Goal: Task Accomplishment & Management: Complete application form

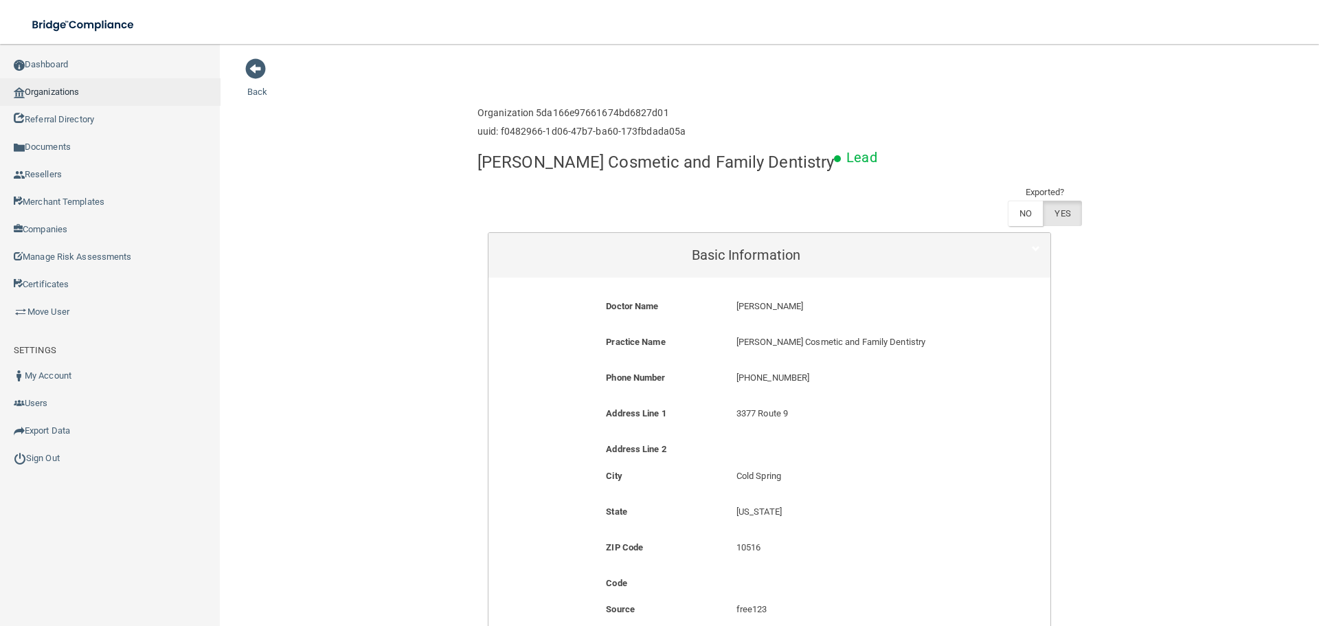
scroll to position [206, 0]
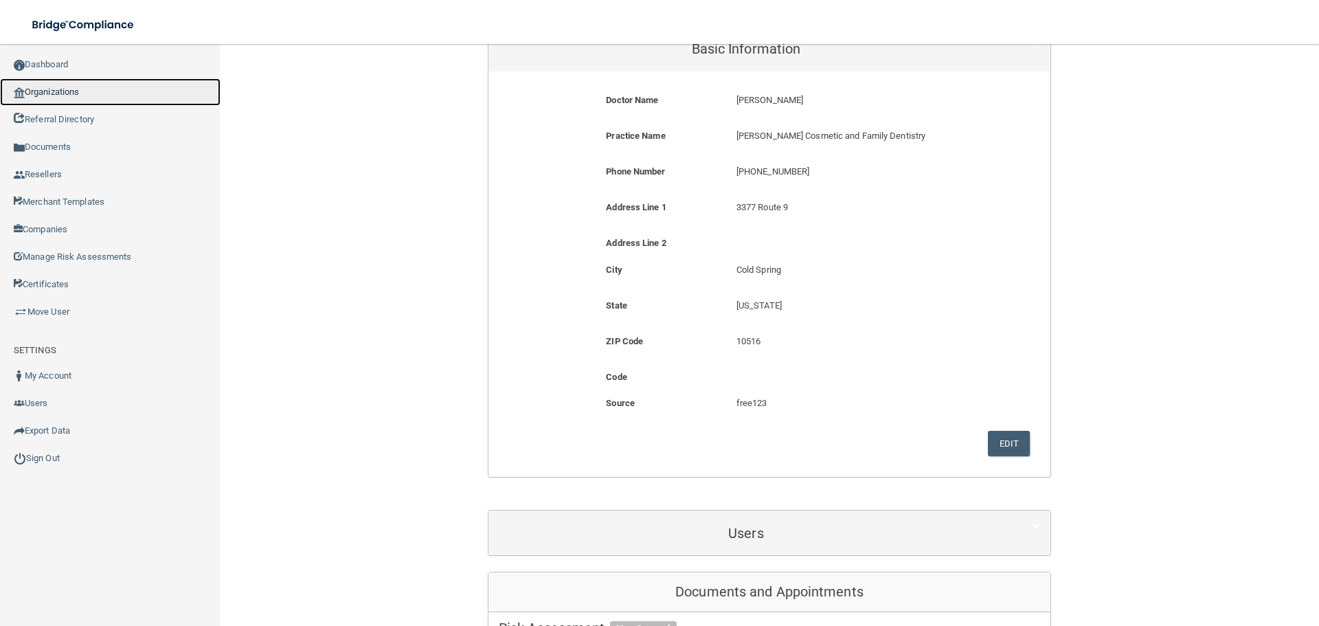
click at [101, 95] on link "Organizations" at bounding box center [110, 91] width 221 height 27
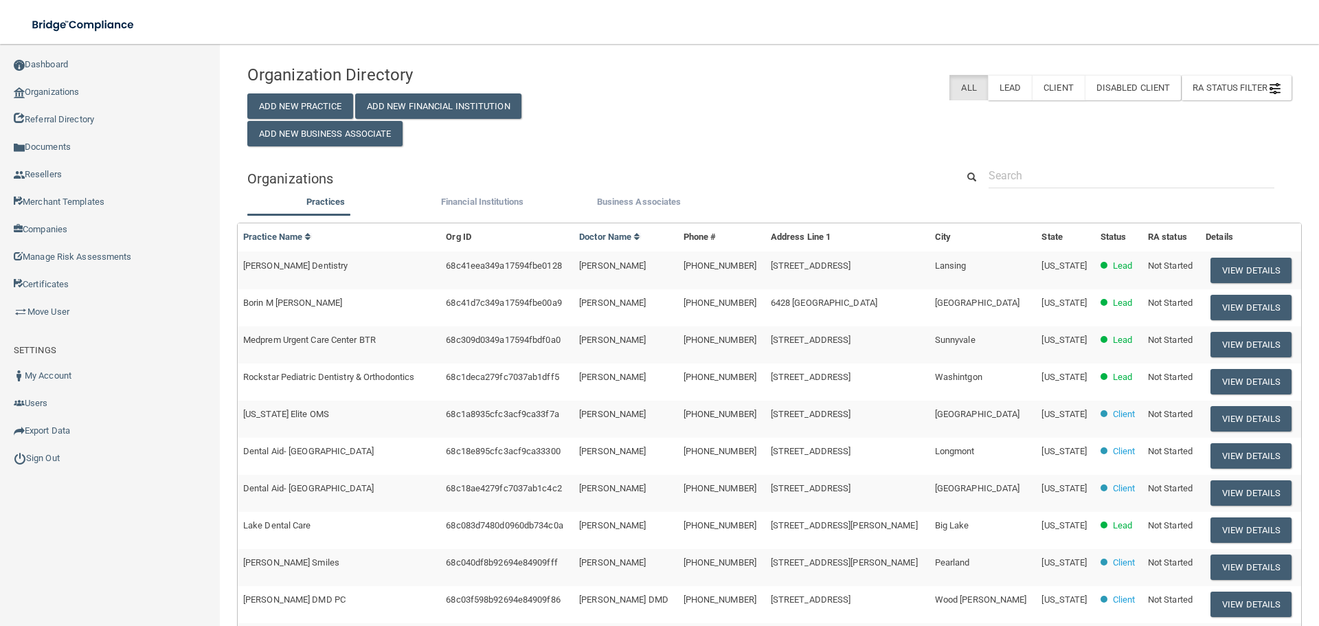
click at [312, 85] on div "Organization Directory Add New Practice Add New Financial Institution Add New B…" at bounding box center [414, 102] width 355 height 89
click at [311, 94] on button "Add New Practice" at bounding box center [300, 105] width 106 height 25
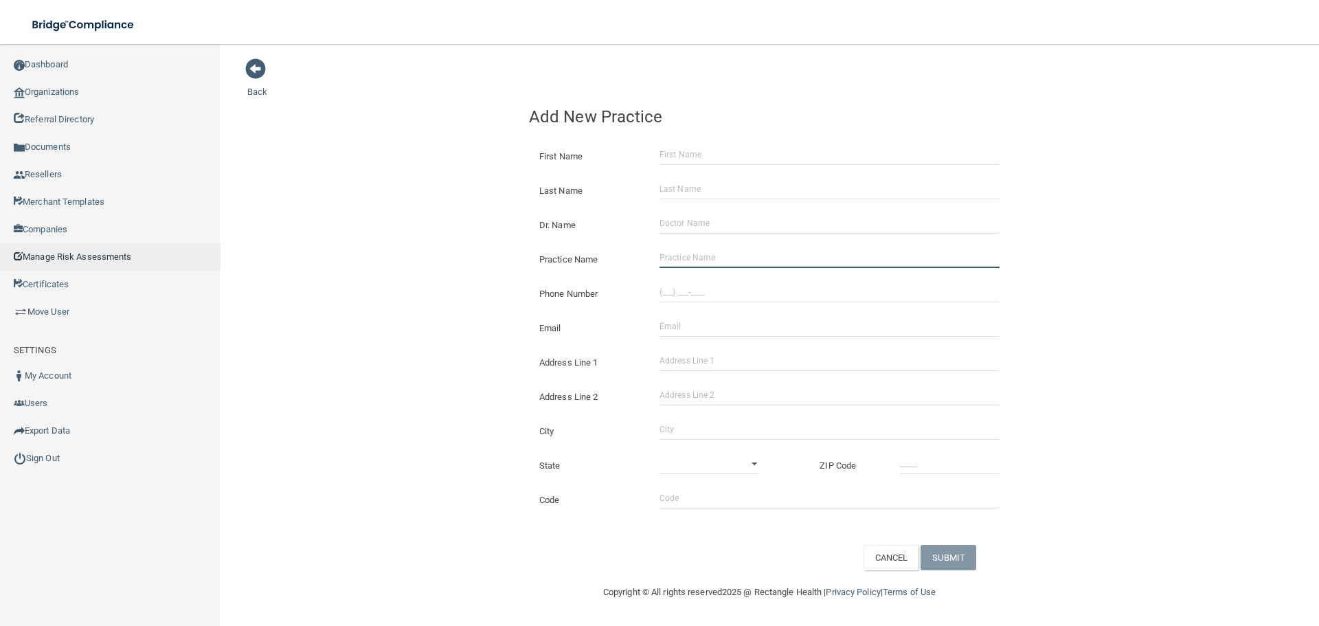
drag, startPoint x: 721, startPoint y: 254, endPoint x: 76, endPoint y: 264, distance: 645.2
click at [721, 254] on input "Practice Name" at bounding box center [830, 257] width 340 height 21
paste input "Groveland Dental P.A."
type input "Groveland Dental P.A."
drag, startPoint x: 692, startPoint y: 287, endPoint x: 619, endPoint y: 293, distance: 73.1
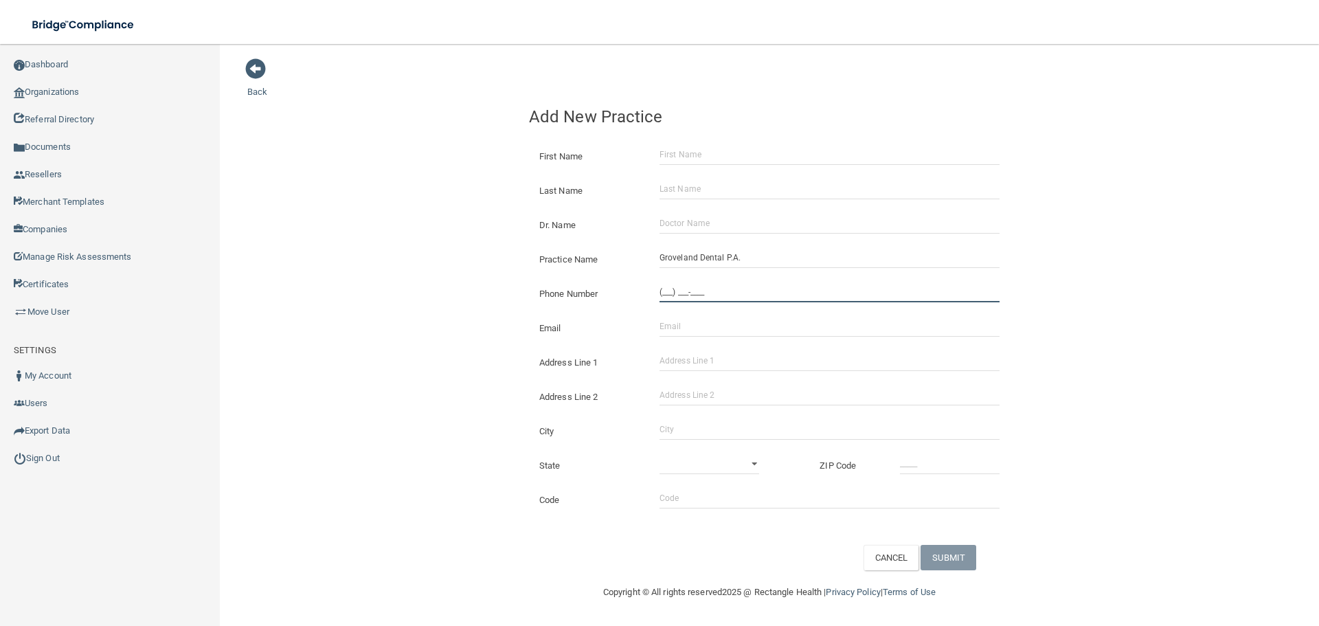
click at [692, 287] on input "(___) ___-____" at bounding box center [830, 292] width 340 height 21
paste input "651) 298-0024"
type input "[PHONE_NUMBER]"
drag, startPoint x: 751, startPoint y: 351, endPoint x: 744, endPoint y: 359, distance: 10.2
click at [750, 352] on input "Address Line 1" at bounding box center [830, 360] width 340 height 21
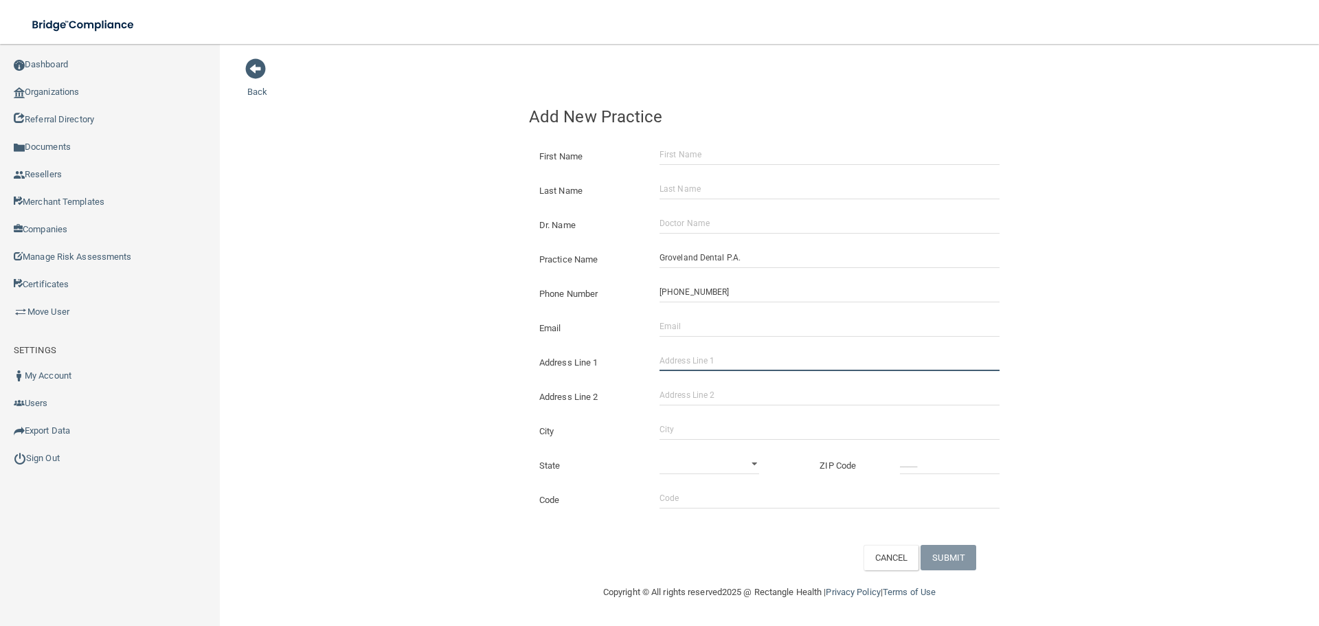
paste input "[STREET_ADDRESS]"
type input "[STREET_ADDRESS]"
click at [699, 423] on input "City" at bounding box center [830, 429] width 340 height 21
type input "Saint [PERSON_NAME]"
click at [713, 451] on div "State [US_STATE] [US_STATE] [US_STATE] [US_STATE] [US_STATE] [US_STATE] [US_STA…" at bounding box center [770, 460] width 502 height 34
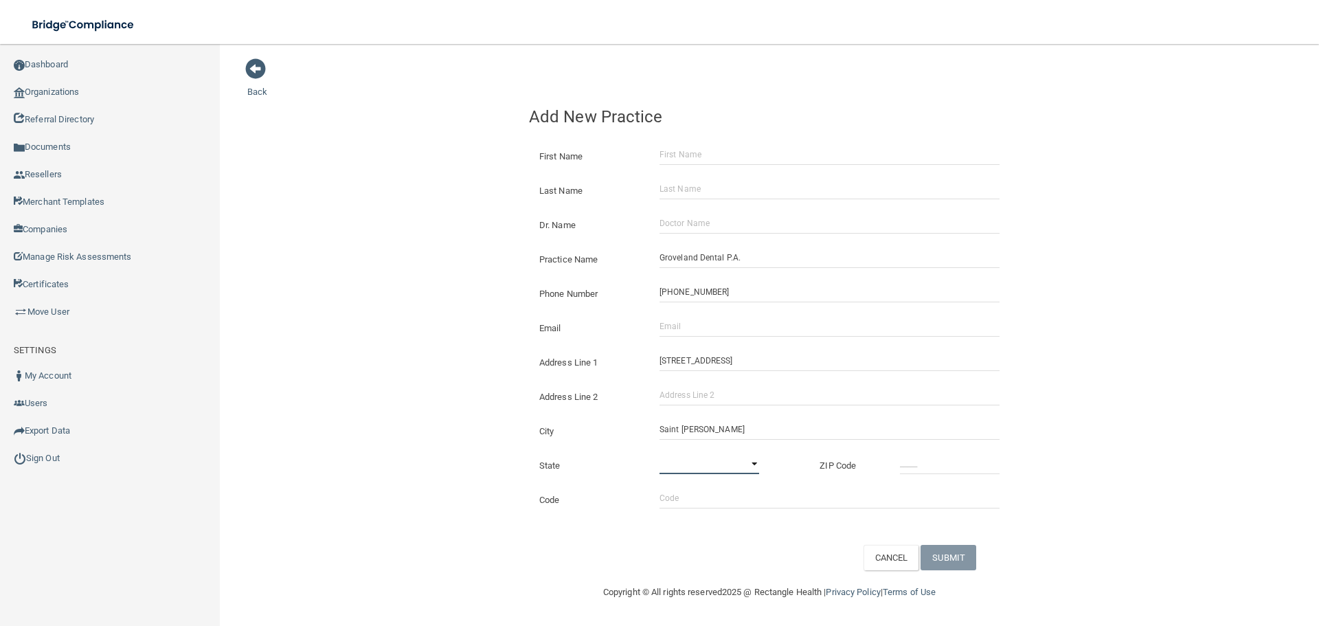
click at [723, 471] on select "[US_STATE] [US_STATE] [US_STATE] [US_STATE] [US_STATE] [US_STATE] [US_STATE] [U…" at bounding box center [710, 463] width 100 height 21
select select "23"
click at [660, 453] on select "[US_STATE] [US_STATE] [US_STATE] [US_STATE] [US_STATE] [US_STATE] [US_STATE] [U…" at bounding box center [710, 463] width 100 height 21
click at [964, 462] on input "_____" at bounding box center [950, 463] width 100 height 21
type input "55105"
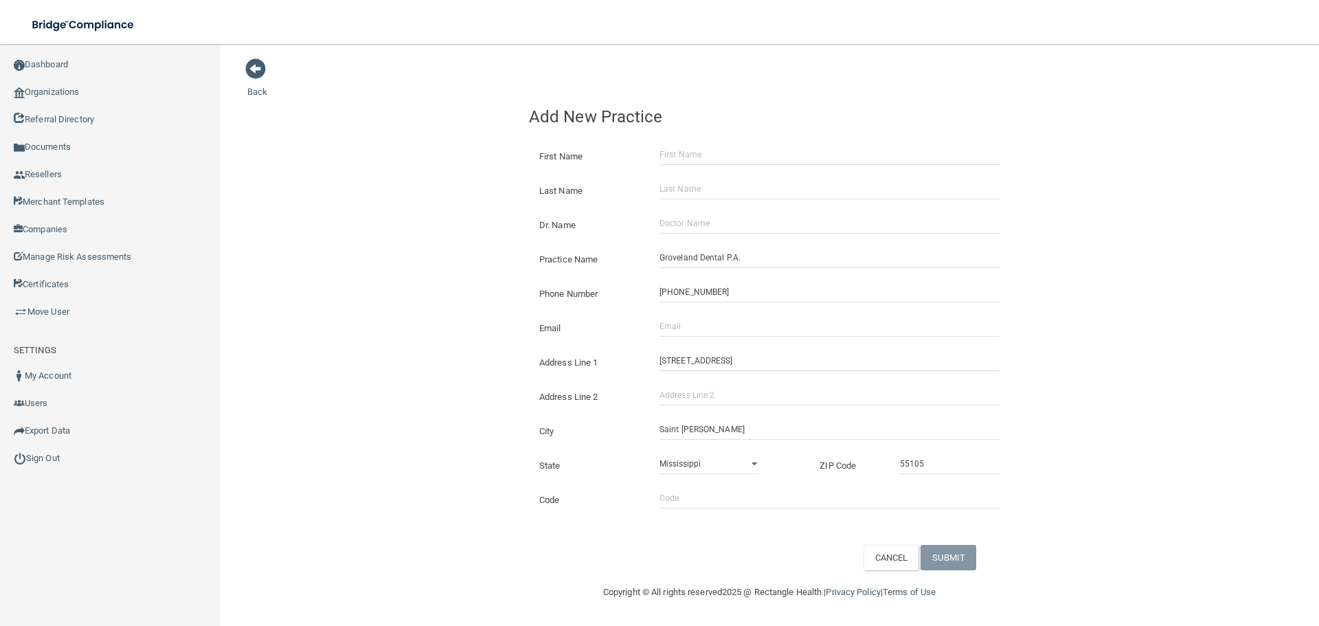
drag, startPoint x: 376, startPoint y: 332, endPoint x: 321, endPoint y: 381, distance: 74.5
click at [377, 334] on div "Back Add New Practice First Name Last Name Dr. Name Practice Name Groveland Den…" at bounding box center [769, 314] width 1044 height 513
drag, startPoint x: 651, startPoint y: 341, endPoint x: 678, endPoint y: 326, distance: 31.0
click at [658, 336] on form "First Name Last Name Dr. Name Practice Name Groveland Dental P.A. Phone Number …" at bounding box center [769, 352] width 481 height 436
drag, startPoint x: 682, startPoint y: 325, endPoint x: 618, endPoint y: 325, distance: 63.9
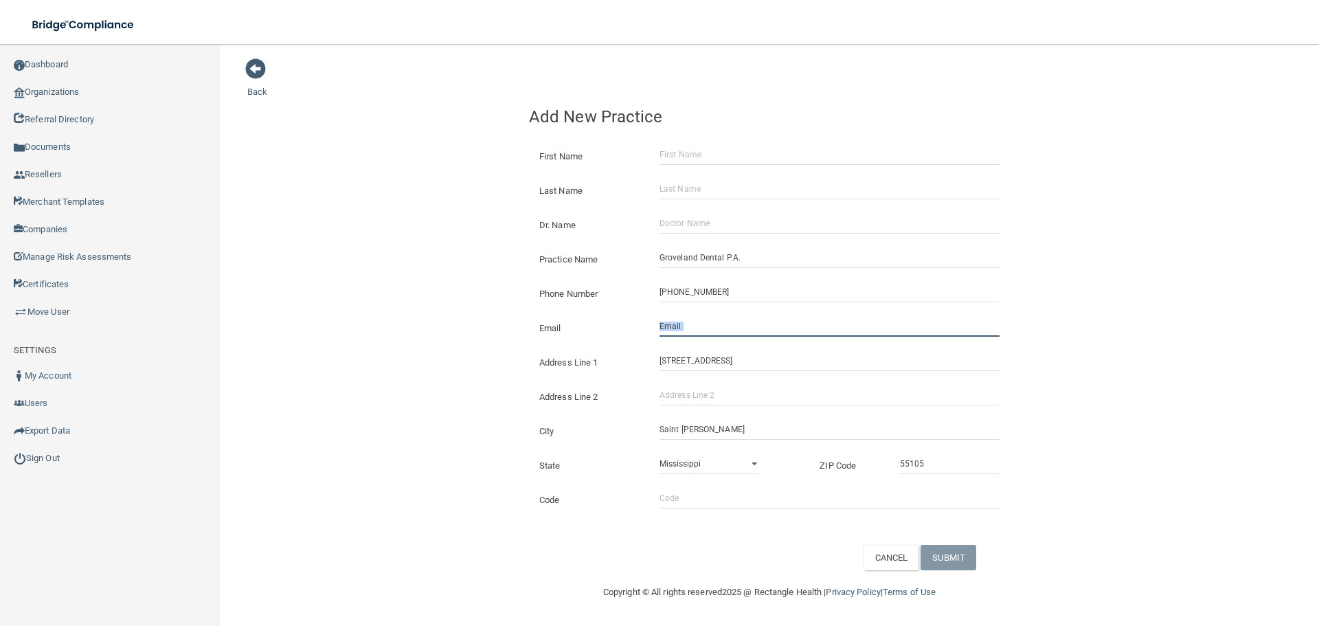
click at [682, 325] on input "Email" at bounding box center [830, 326] width 340 height 21
paste input "[EMAIL_ADDRESS][DOMAIN_NAME]"
type input "[EMAIL_ADDRESS][DOMAIN_NAME]"
click at [383, 284] on div "Back Add New Practice First Name Last Name Dr. Name Practice Name Groveland Den…" at bounding box center [769, 314] width 1044 height 513
click at [712, 225] on input "Dr. Name" at bounding box center [830, 223] width 340 height 21
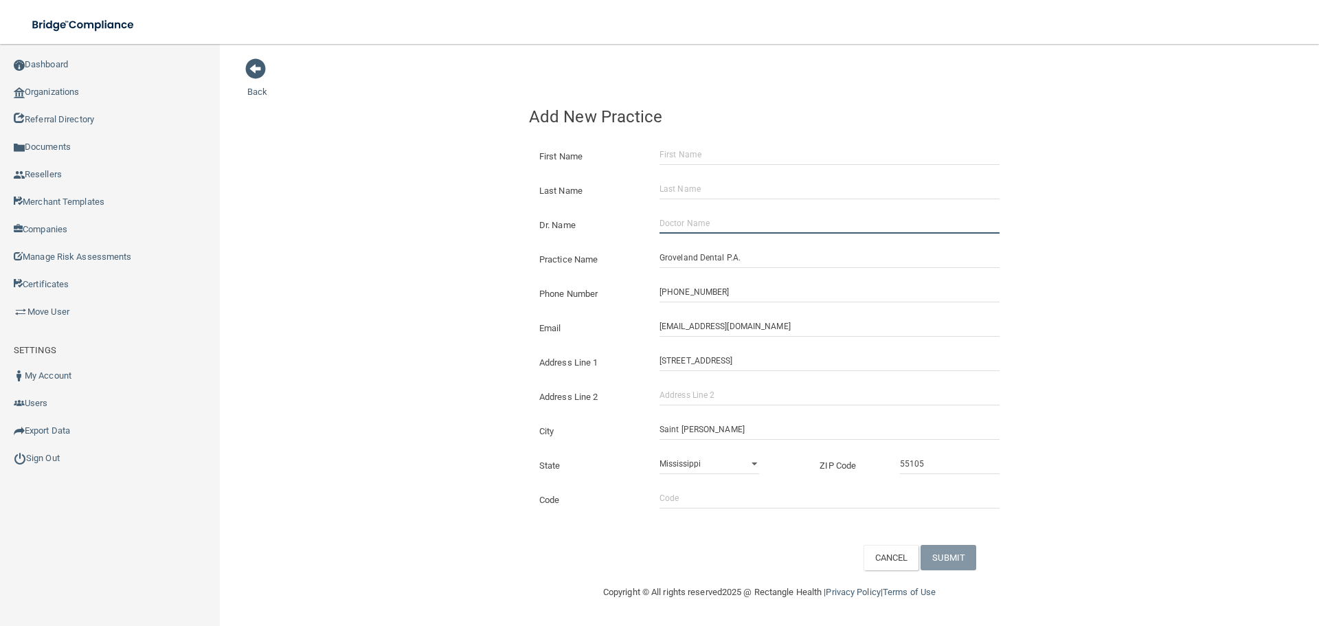
paste input "[PERSON_NAME]"
type input "[PERSON_NAME]"
click at [698, 146] on input "First Name" at bounding box center [830, 154] width 340 height 21
paste input "[PERSON_NAME]"
click at [704, 153] on input "[PERSON_NAME]" at bounding box center [830, 154] width 340 height 21
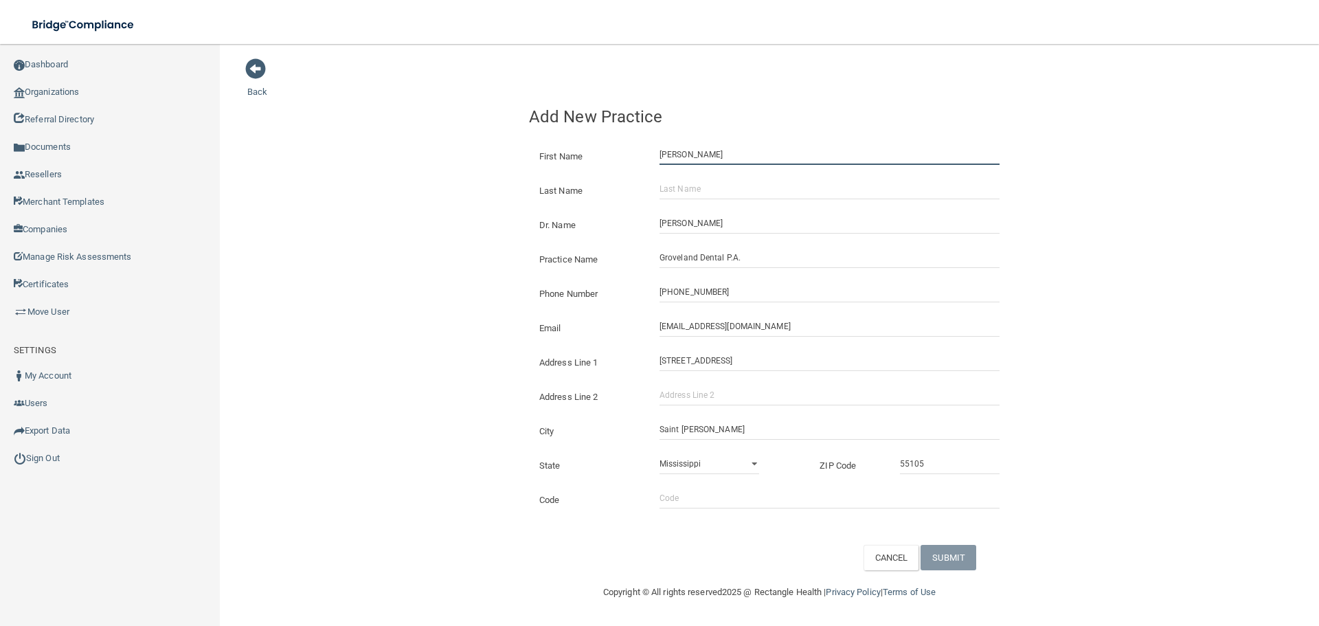
click at [704, 153] on input "[PERSON_NAME]" at bounding box center [830, 154] width 340 height 21
click at [719, 153] on input "[PERSON_NAME]" at bounding box center [830, 154] width 340 height 21
click at [719, 152] on input "[PERSON_NAME]" at bounding box center [830, 154] width 340 height 21
click at [713, 157] on input "[PERSON_NAME]" at bounding box center [830, 154] width 340 height 21
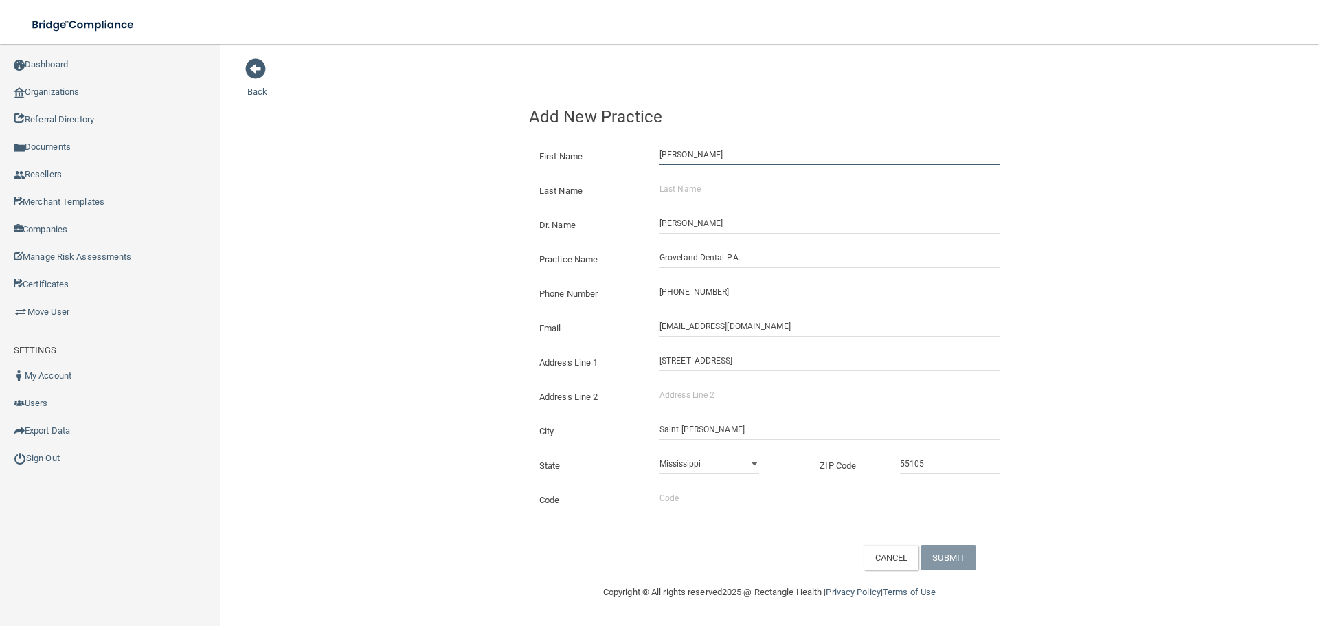
click at [713, 157] on input "[PERSON_NAME]" at bounding box center [830, 154] width 340 height 21
type input "[PERSON_NAME]"
click at [700, 193] on input "Last Name" at bounding box center [830, 189] width 340 height 21
paste input "Colaizy"
type input "Colaizy"
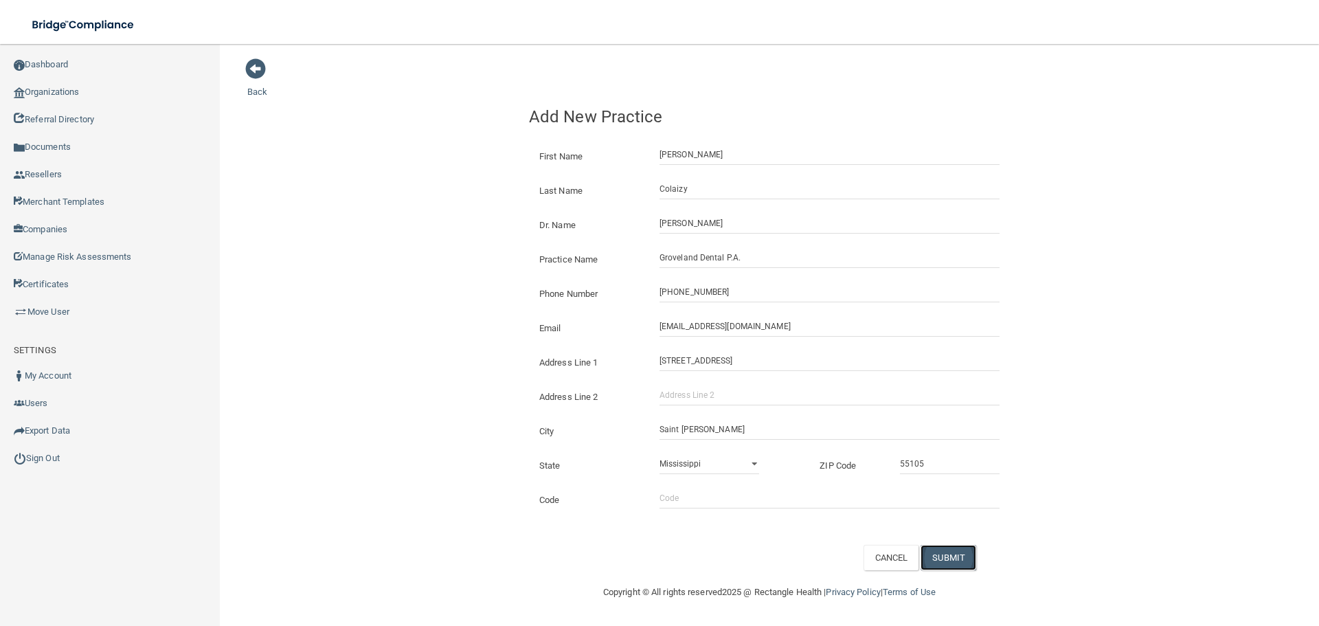
click at [956, 563] on button "SUBMIT" at bounding box center [949, 557] width 56 height 25
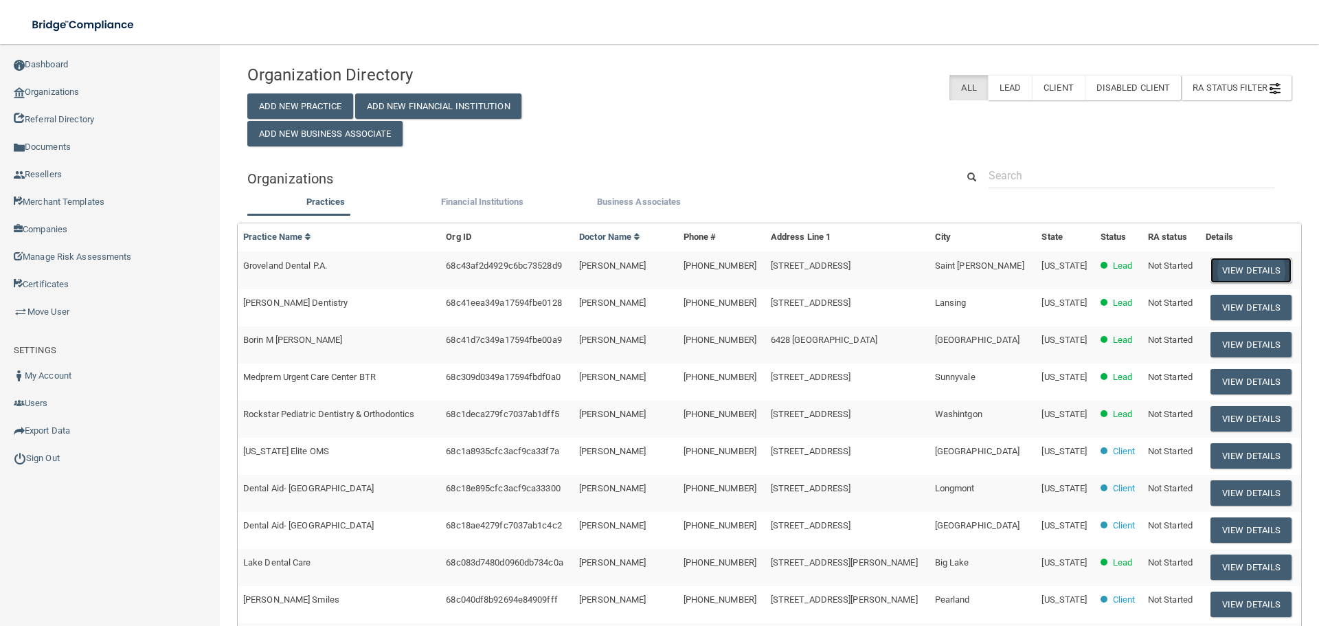
click at [1266, 258] on button "View Details" at bounding box center [1251, 270] width 81 height 25
